Goal: Task Accomplishment & Management: Complete application form

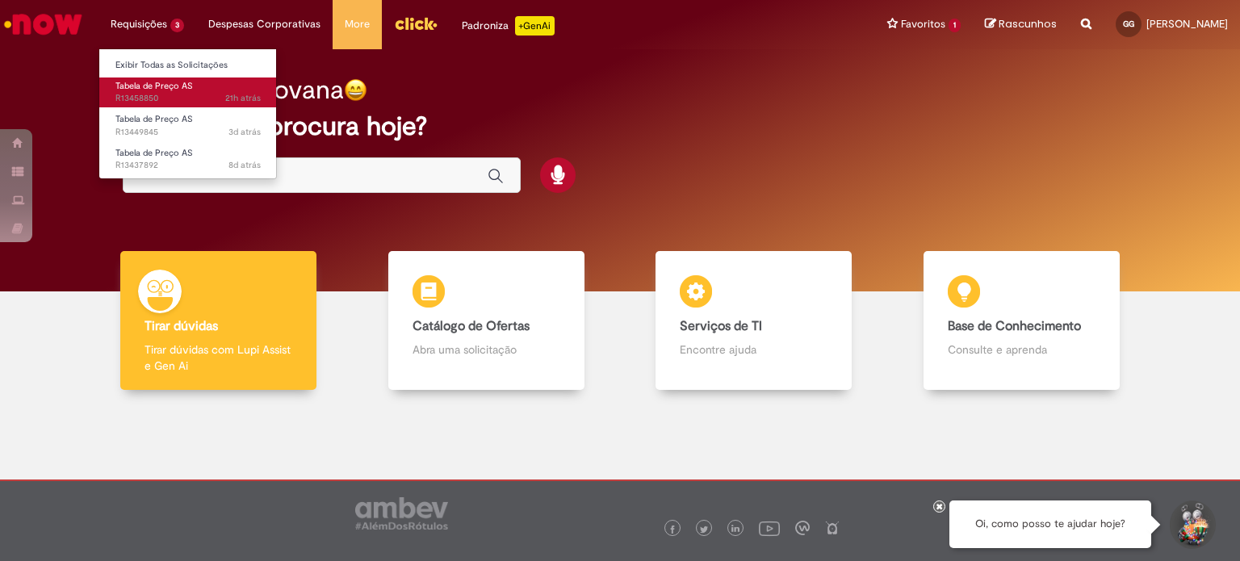
click at [178, 90] on span "Tabela de Preço AS" at bounding box center [153, 86] width 77 height 12
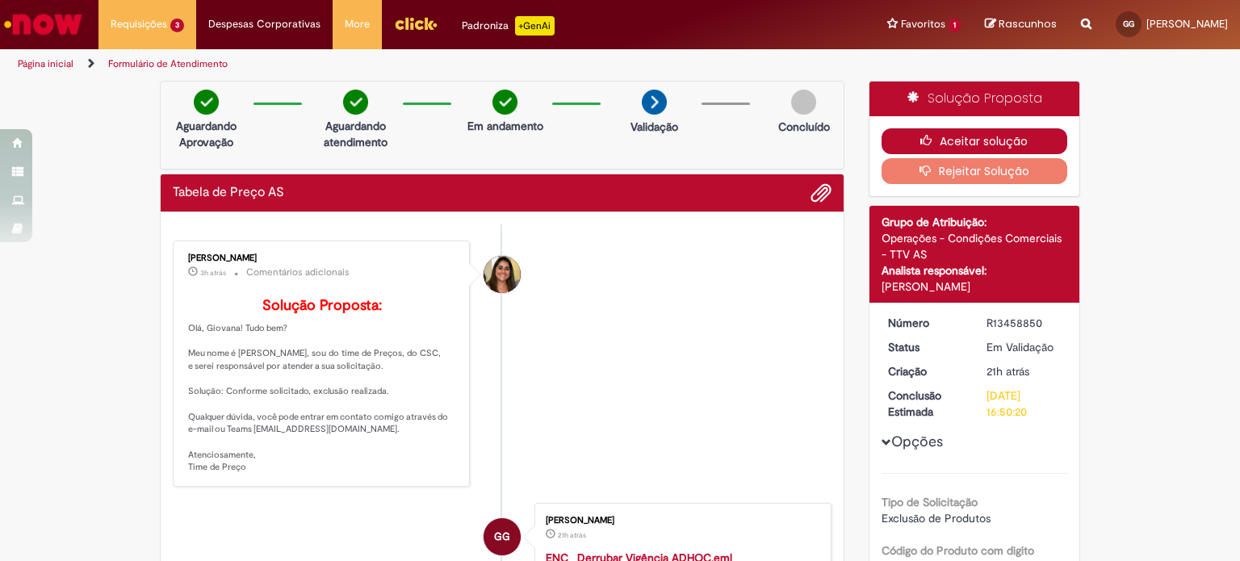
click at [920, 144] on icon "button" at bounding box center [929, 140] width 19 height 11
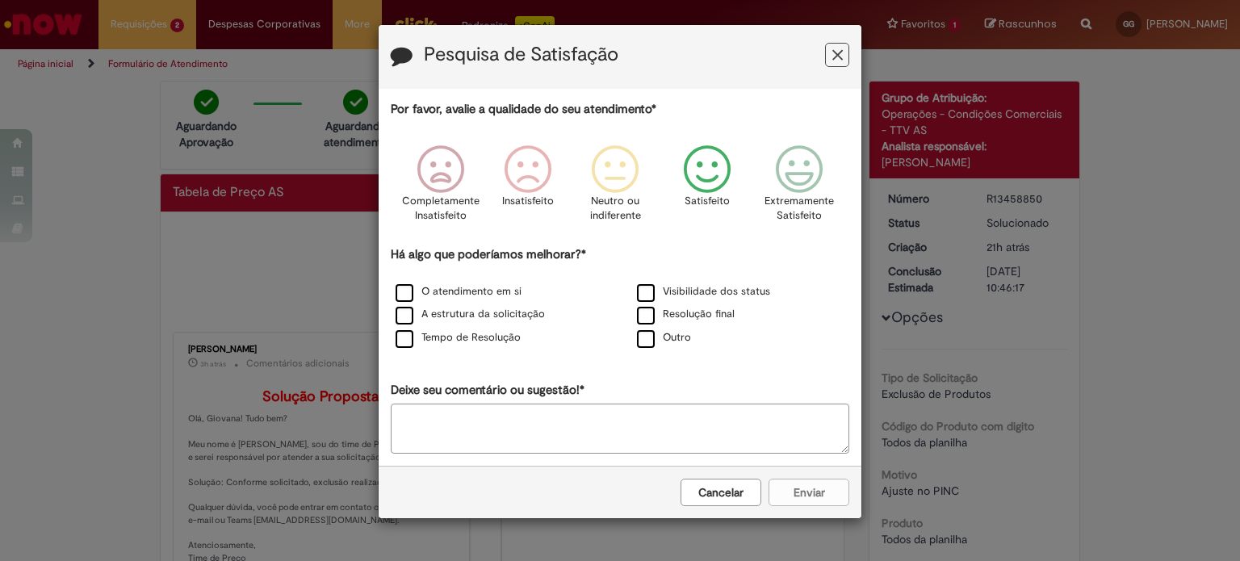
click at [710, 167] on icon "Feedback" at bounding box center [707, 169] width 61 height 48
click at [648, 313] on label "Resolução final" at bounding box center [686, 314] width 98 height 15
click at [775, 489] on button "Enviar" at bounding box center [808, 492] width 81 height 27
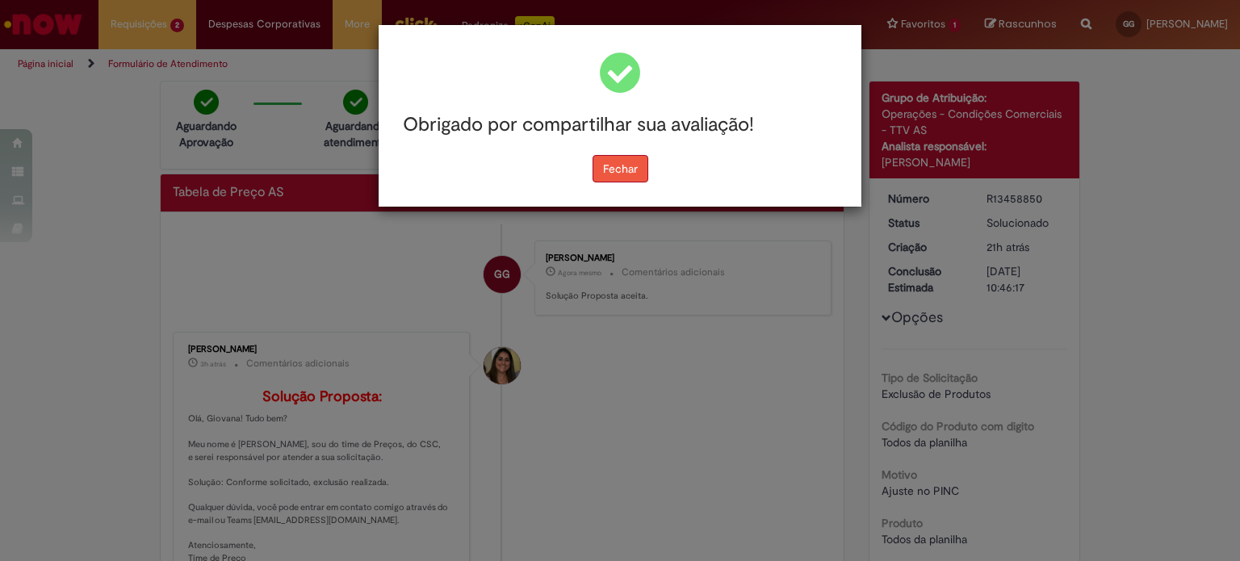
click at [633, 181] on button "Fechar" at bounding box center [620, 168] width 56 height 27
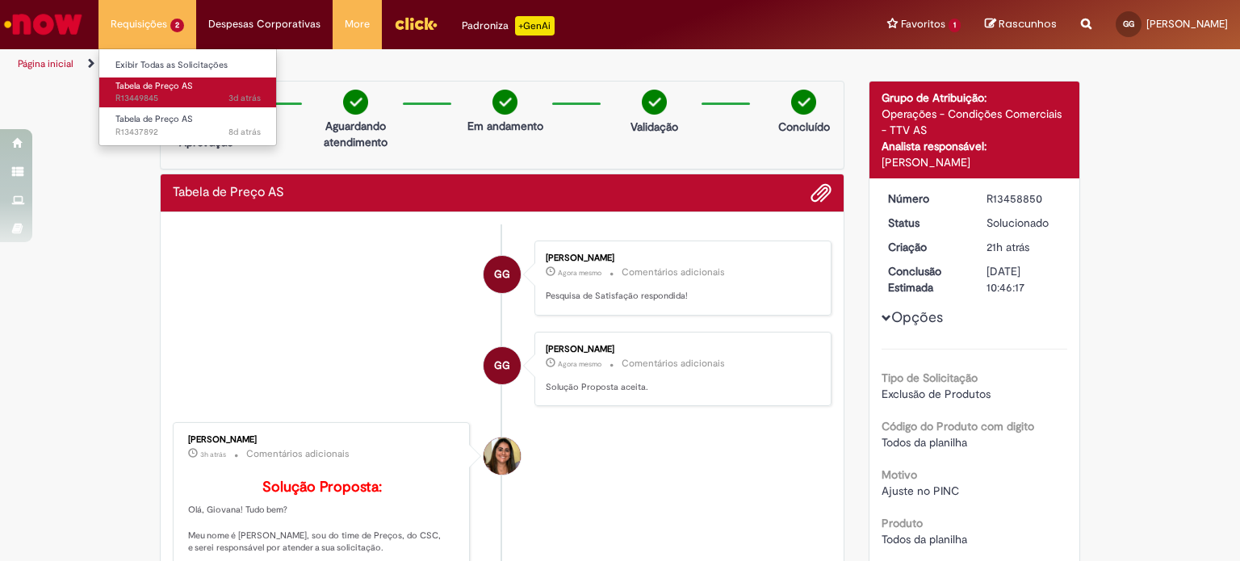
click at [173, 87] on span "Tabela de Preço AS" at bounding box center [153, 86] width 77 height 12
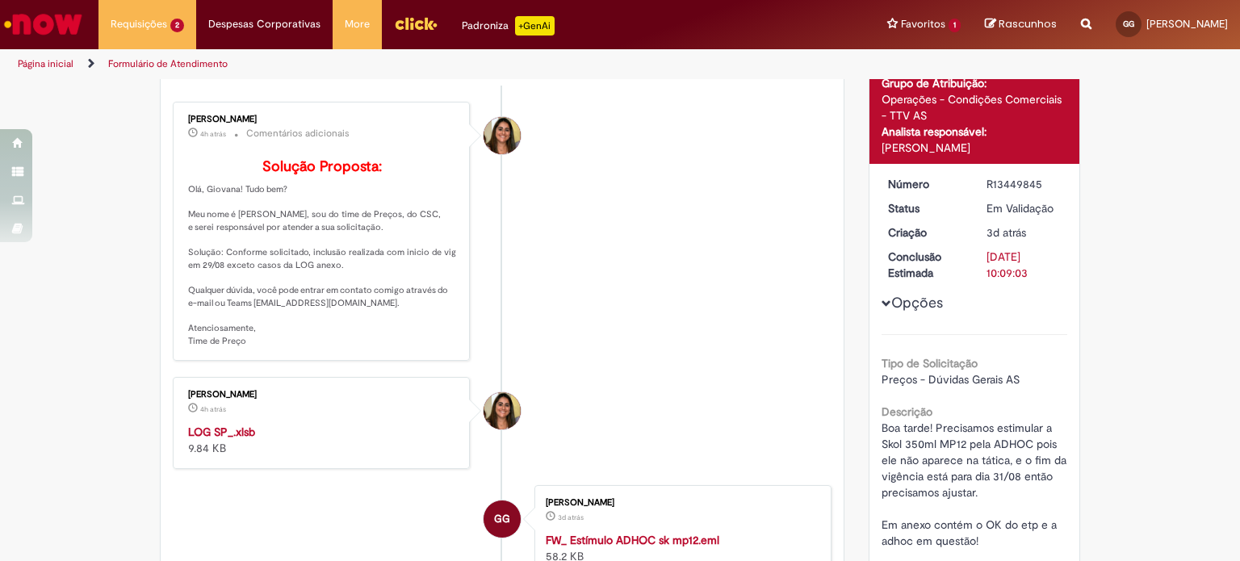
scroll to position [140, 0]
click at [233, 438] on strong "LOG SP_.xlsb" at bounding box center [221, 431] width 67 height 15
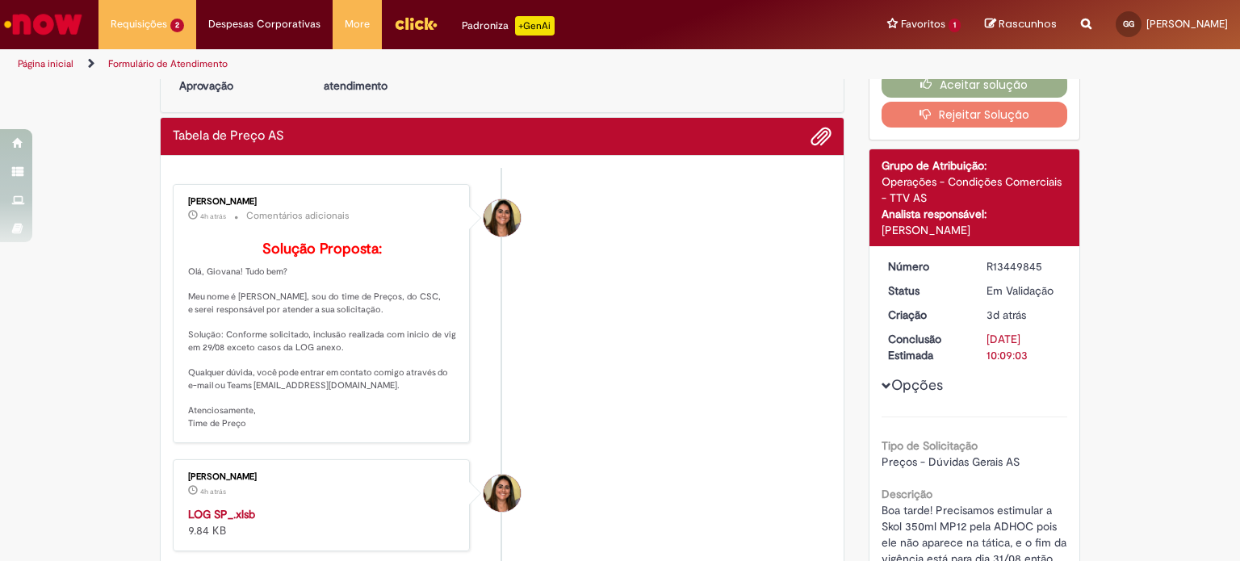
scroll to position [0, 0]
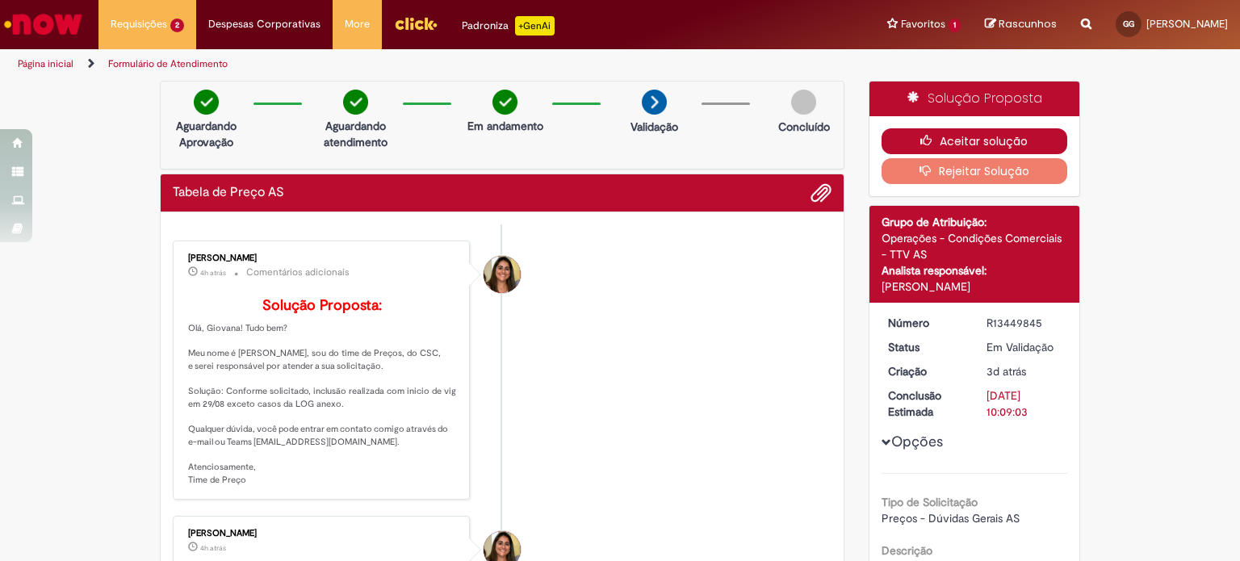
click at [947, 141] on button "Aceitar solução" at bounding box center [974, 141] width 186 height 26
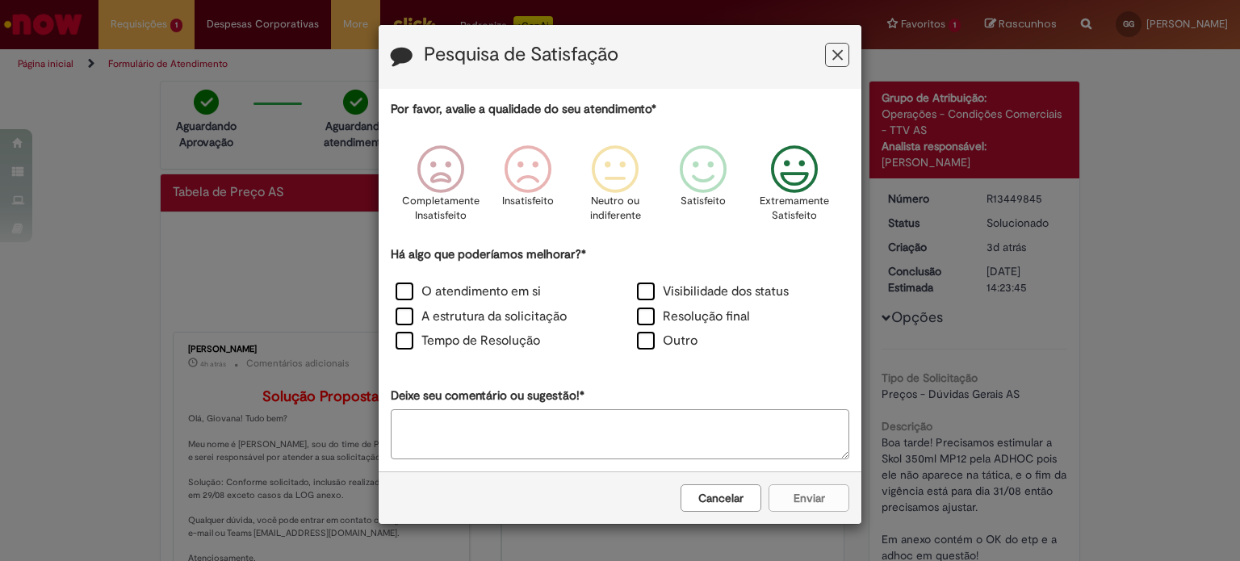
click at [776, 185] on icon "Feedback" at bounding box center [794, 169] width 61 height 48
click at [686, 151] on icon "Feedback" at bounding box center [707, 169] width 61 height 48
click at [656, 305] on div "O atendimento em si Visibilidade dos status A estrutura da solicitação Resoluçã…" at bounding box center [620, 318] width 483 height 75
click at [651, 309] on label "Resolução final" at bounding box center [693, 317] width 113 height 19
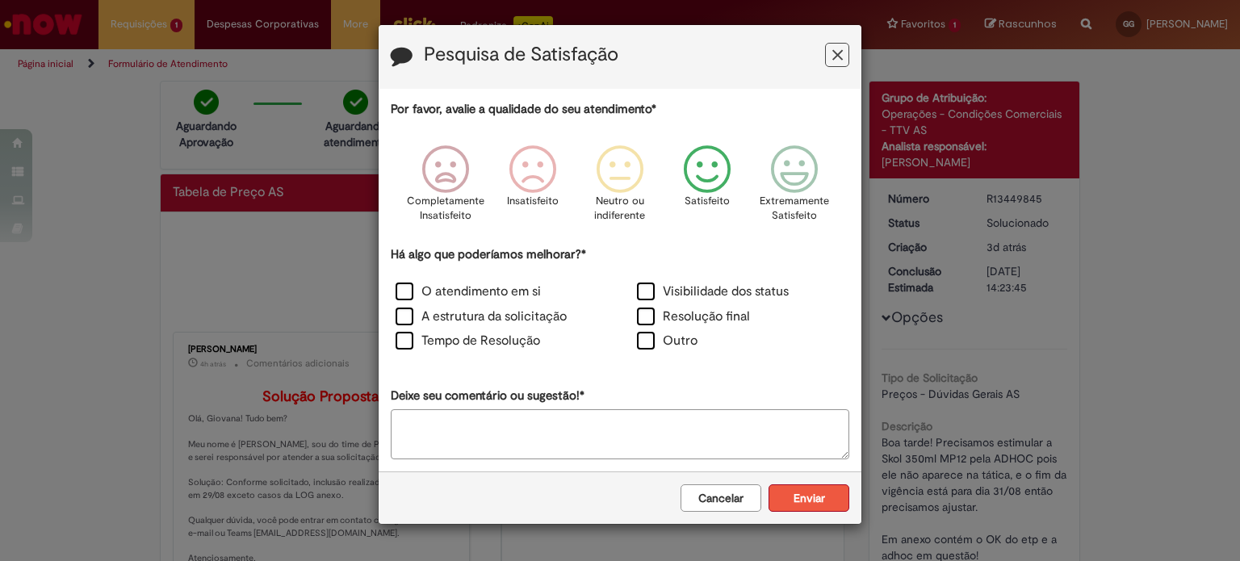
click at [798, 505] on button "Enviar" at bounding box center [808, 497] width 81 height 27
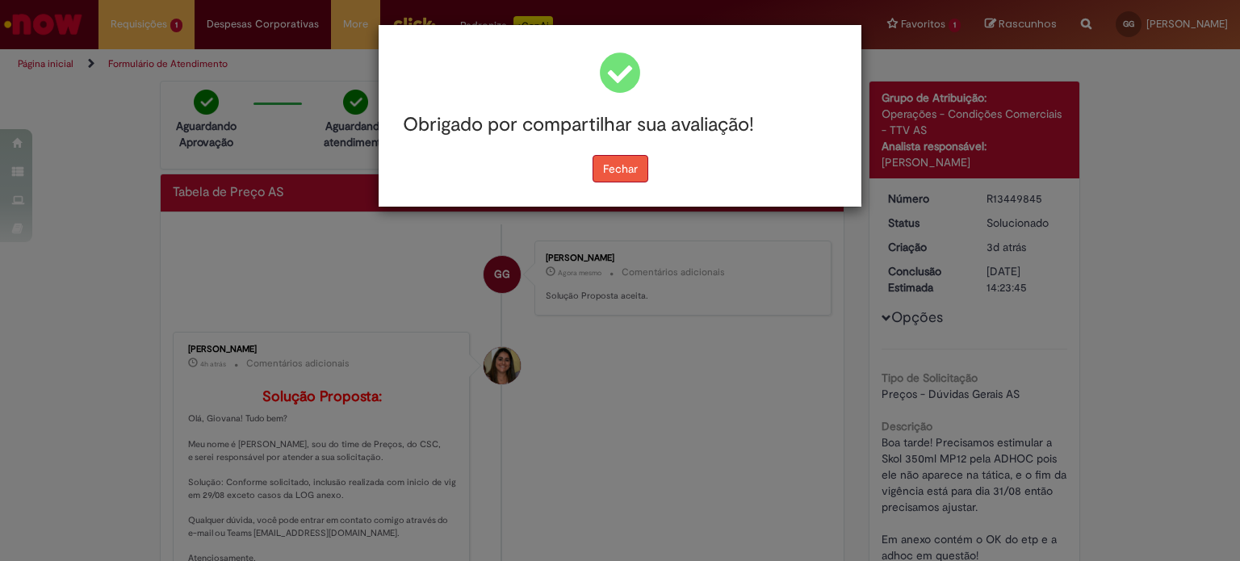
click at [599, 162] on button "Fechar" at bounding box center [620, 168] width 56 height 27
